Goal: Information Seeking & Learning: Learn about a topic

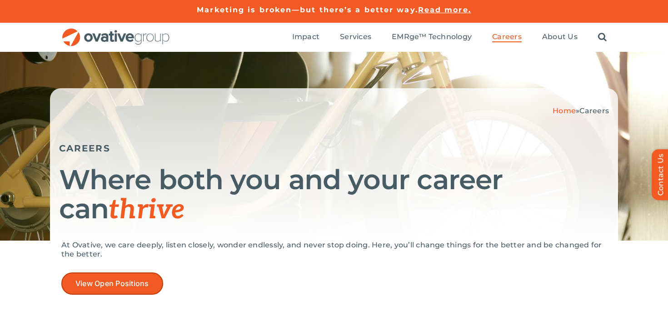
click at [116, 288] on link "View Open Positions" at bounding box center [112, 283] width 102 height 22
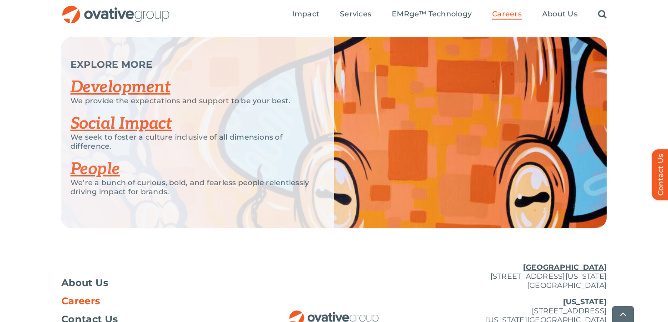
scroll to position [1770, 0]
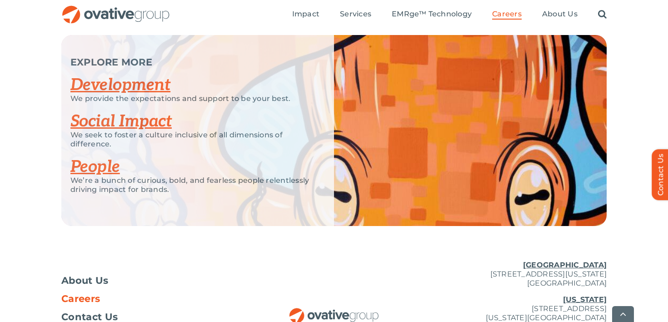
click at [149, 87] on link "Development" at bounding box center [120, 85] width 100 height 20
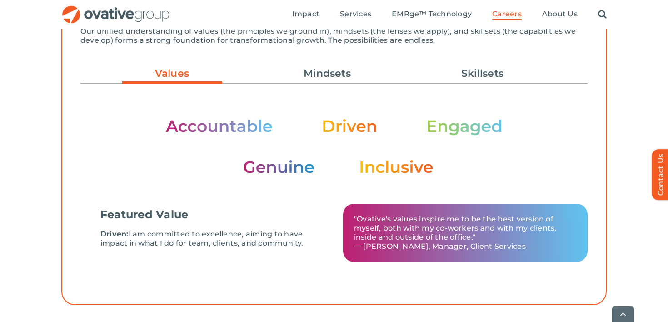
scroll to position [310, 0]
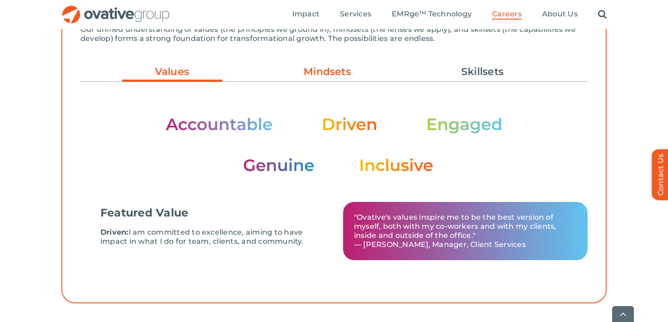
click at [319, 75] on link "Mindsets" at bounding box center [327, 71] width 100 height 15
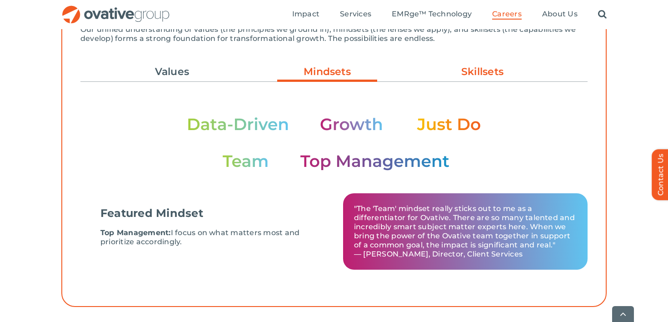
click at [457, 74] on link "Skillsets" at bounding box center [483, 71] width 100 height 15
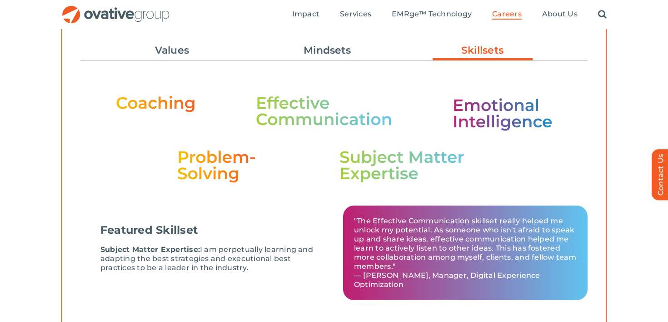
scroll to position [325, 0]
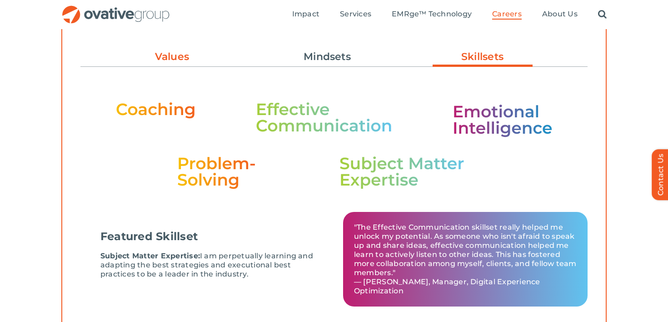
click at [178, 63] on link "Values" at bounding box center [172, 56] width 100 height 15
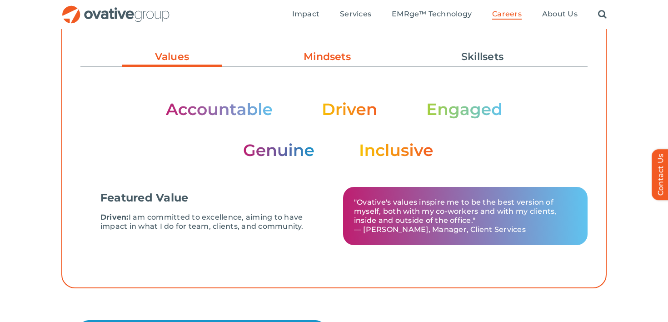
click at [333, 56] on link "Mindsets" at bounding box center [327, 56] width 100 height 15
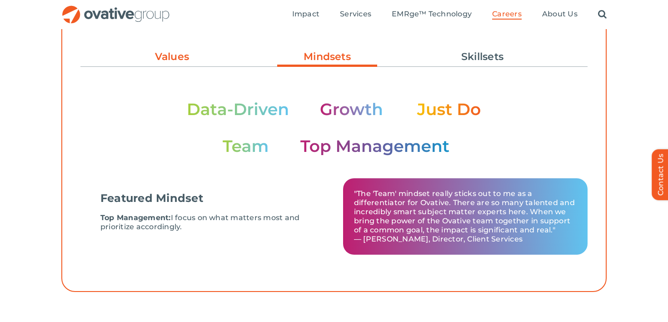
click at [180, 55] on link "Values" at bounding box center [172, 56] width 100 height 15
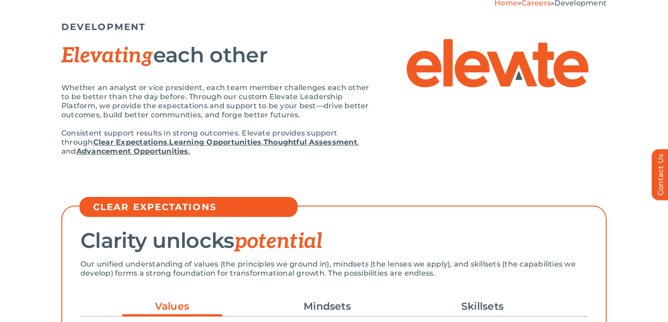
scroll to position [0, 0]
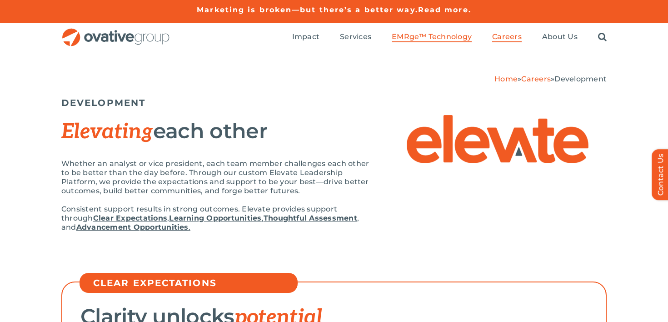
click at [408, 36] on span "EMRge™ Technology" at bounding box center [432, 36] width 80 height 9
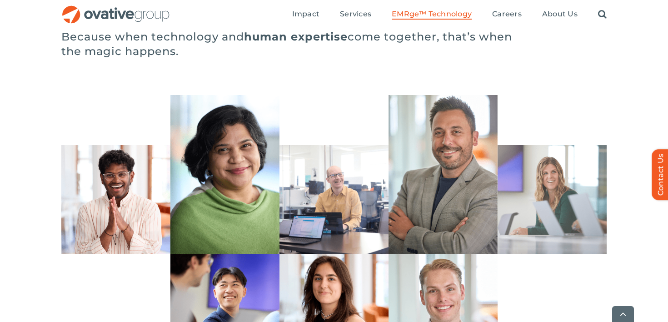
scroll to position [2595, 0]
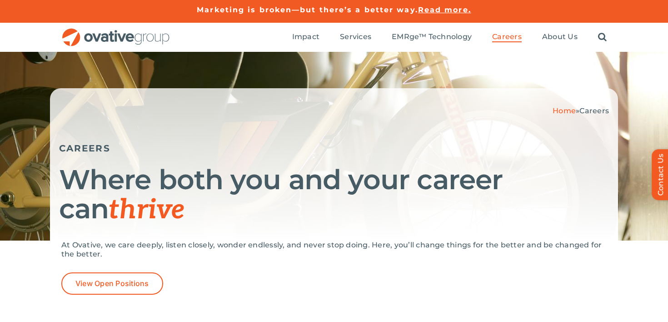
click at [152, 147] on h5 "CAREERS" at bounding box center [334, 148] width 550 height 11
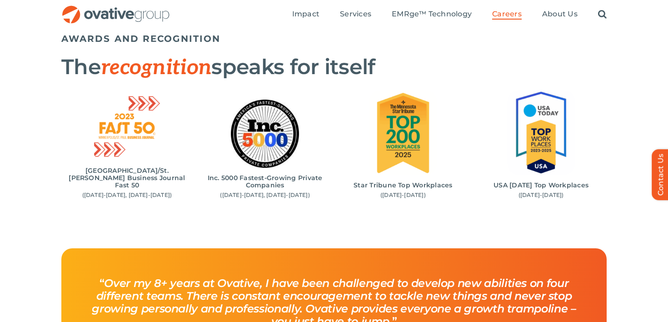
scroll to position [888, 0]
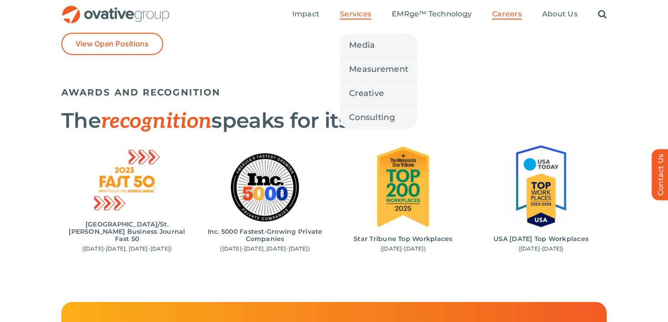
click at [355, 15] on span "Services" at bounding box center [355, 14] width 31 height 9
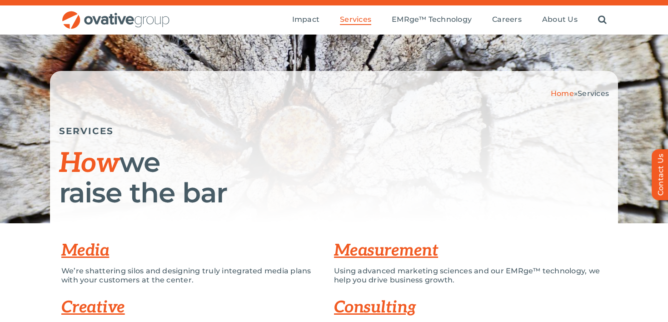
scroll to position [16, 0]
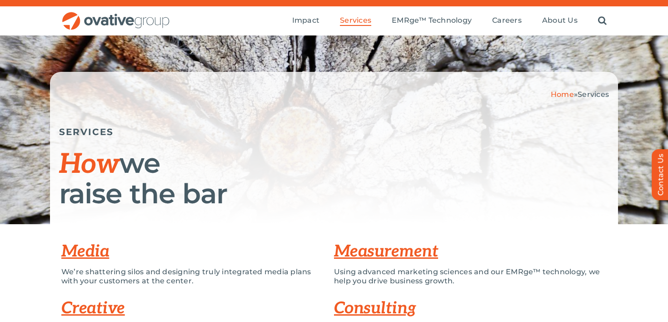
click at [83, 251] on link "Media" at bounding box center [85, 251] width 48 height 20
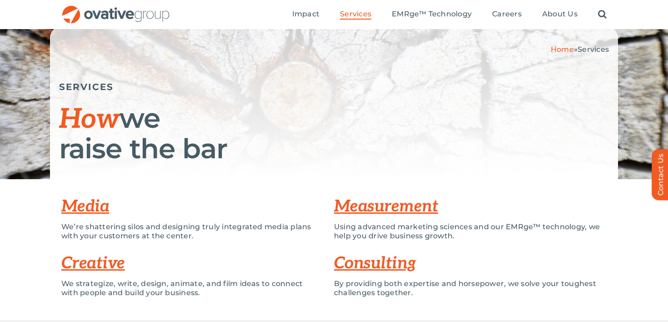
scroll to position [60, 0]
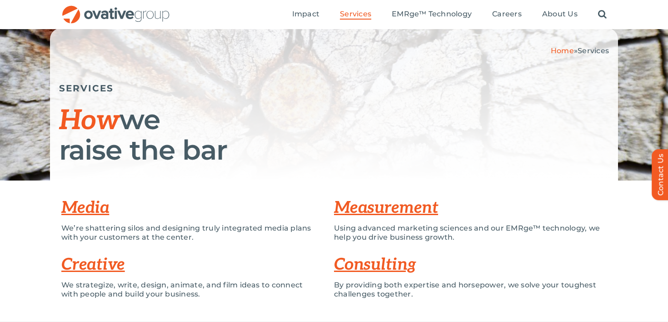
click at [356, 210] on link "Measurement" at bounding box center [386, 208] width 104 height 20
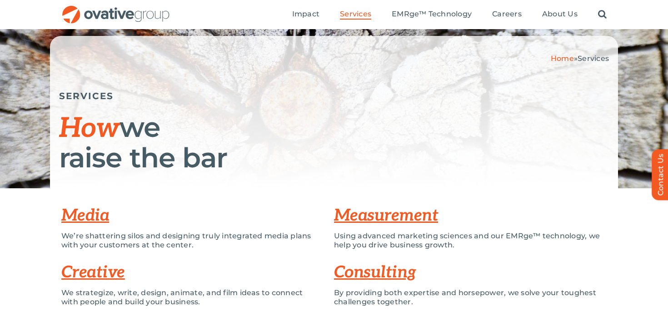
scroll to position [63, 0]
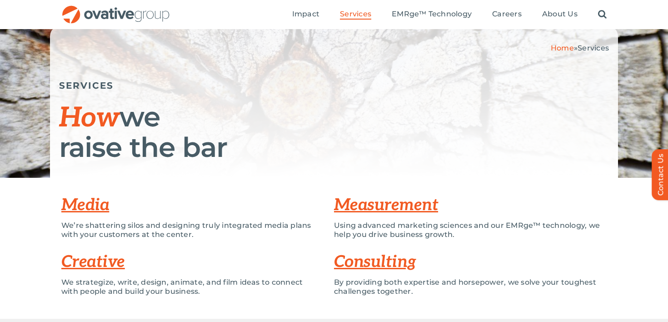
click at [369, 260] on link "Consulting" at bounding box center [375, 262] width 82 height 20
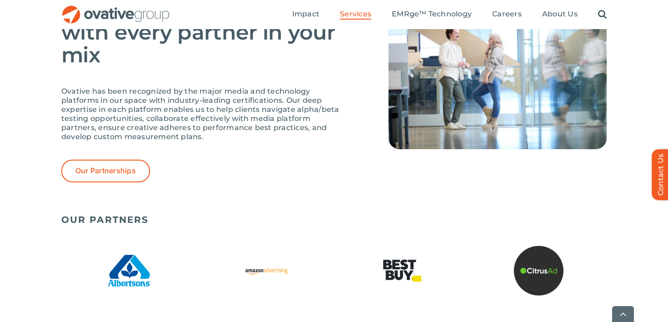
scroll to position [2013, 0]
